Goal: Navigation & Orientation: Understand site structure

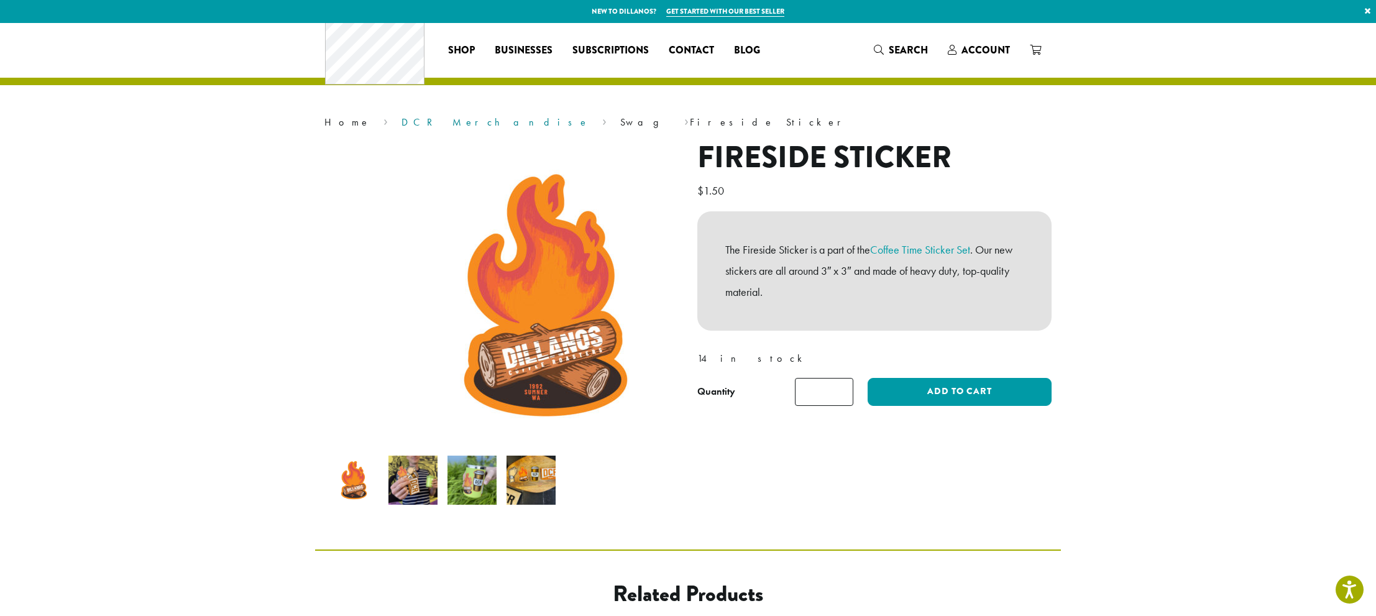
click at [402, 129] on link "DCR Merchandise" at bounding box center [496, 122] width 188 height 13
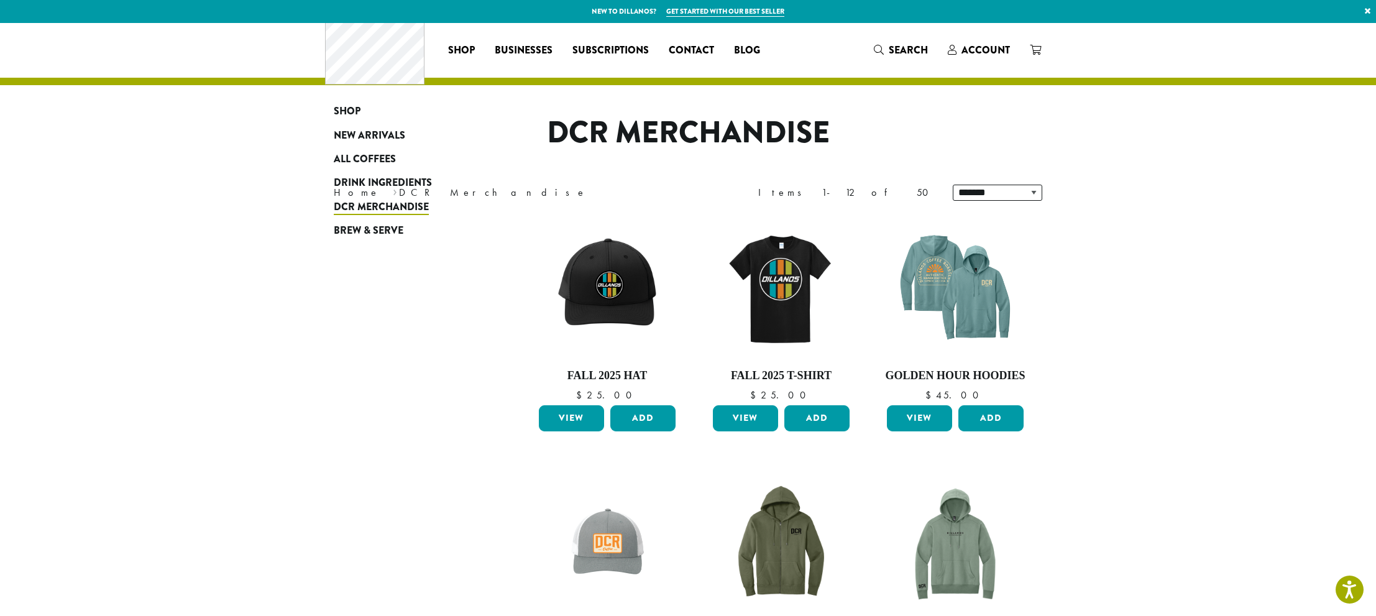
scroll to position [222, 0]
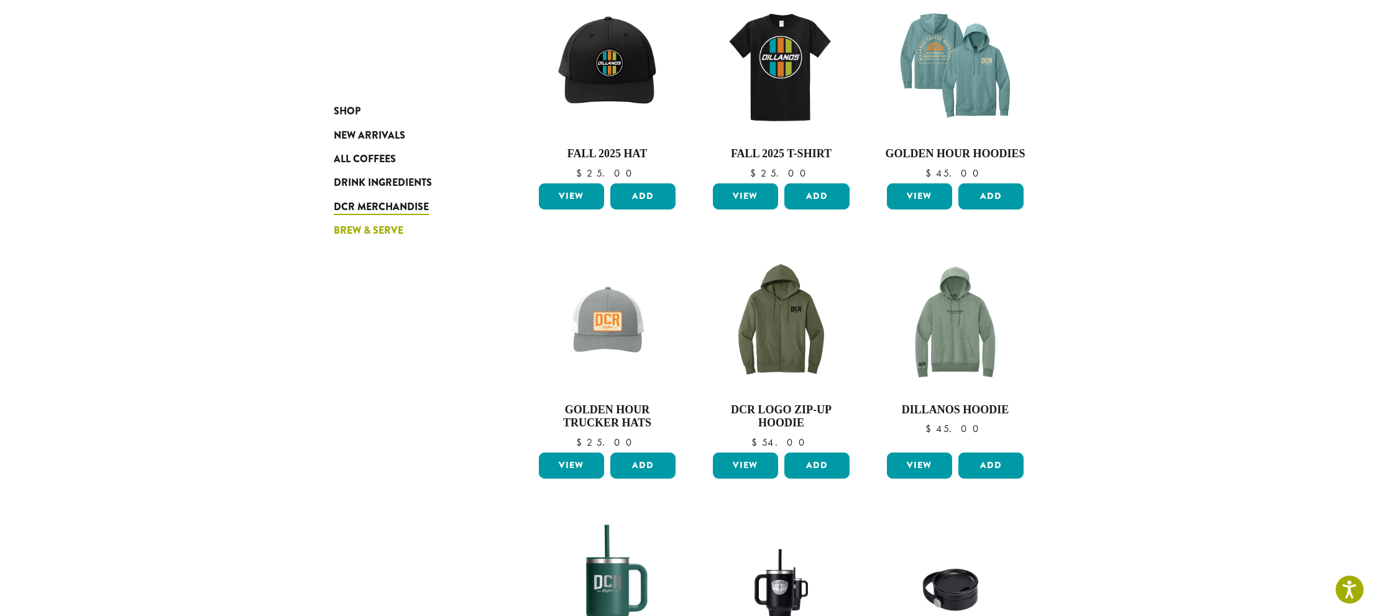
click at [334, 239] on span "Brew & Serve" at bounding box center [369, 231] width 70 height 16
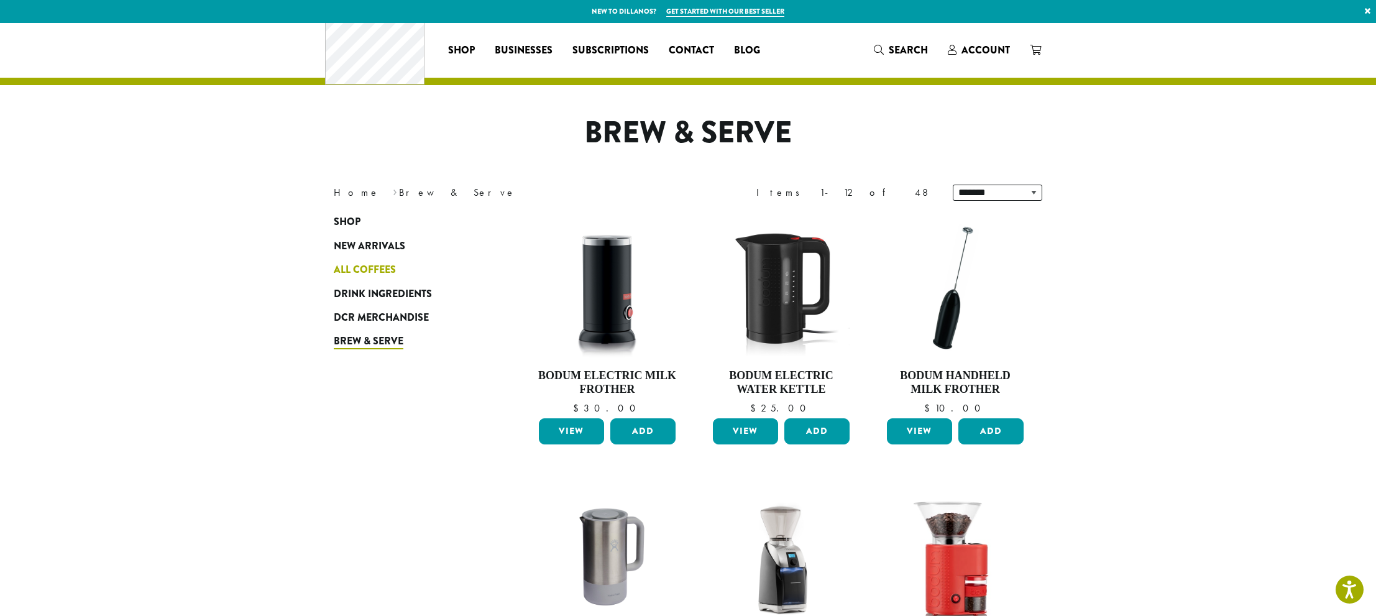
click at [334, 278] on span "All Coffees" at bounding box center [365, 270] width 62 height 16
